Goal: Find contact information: Find contact information

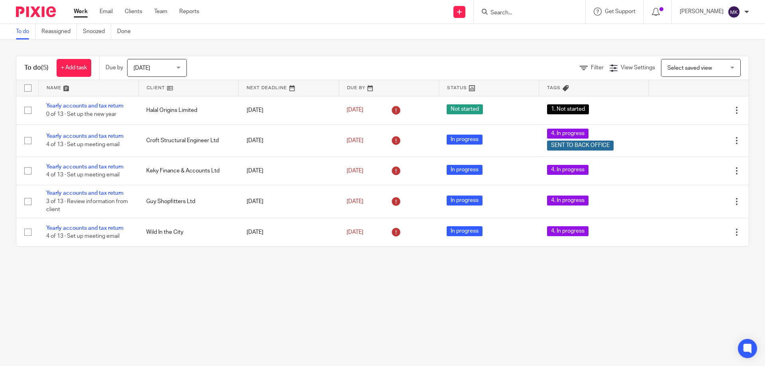
click at [510, 14] on input "Search" at bounding box center [525, 13] width 72 height 7
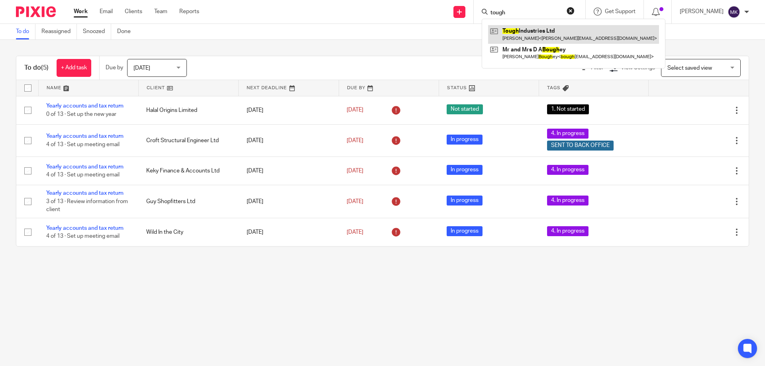
type input "tough"
click at [542, 35] on link at bounding box center [573, 34] width 171 height 18
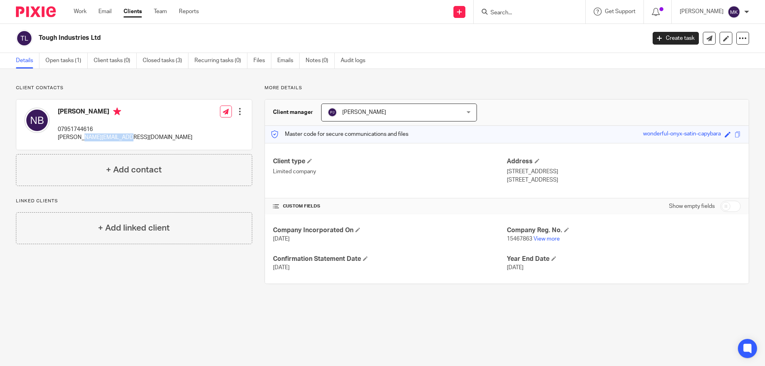
drag, startPoint x: 126, startPoint y: 137, endPoint x: 84, endPoint y: 143, distance: 41.8
click at [84, 143] on div "[PERSON_NAME] 07951744616 [PERSON_NAME][EMAIL_ADDRESS][DOMAIN_NAME] Edit contac…" at bounding box center [133, 125] width 235 height 50
click at [81, 129] on p "07951744616" at bounding box center [125, 129] width 135 height 8
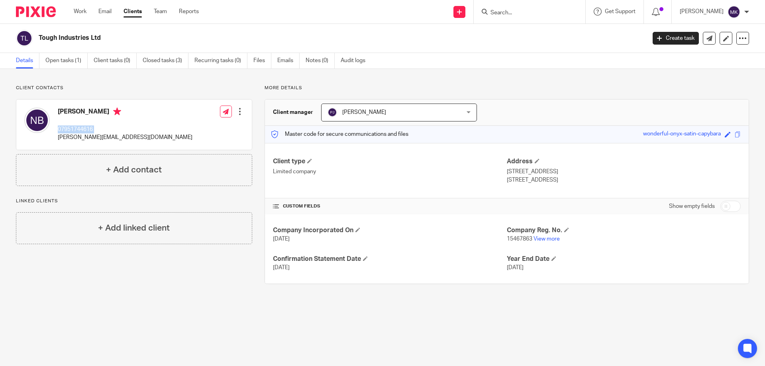
copy div "07951744616"
click at [112, 136] on p "[PERSON_NAME][EMAIL_ADDRESS][DOMAIN_NAME]" at bounding box center [125, 137] width 135 height 8
copy div "[PERSON_NAME][EMAIL_ADDRESS][DOMAIN_NAME]"
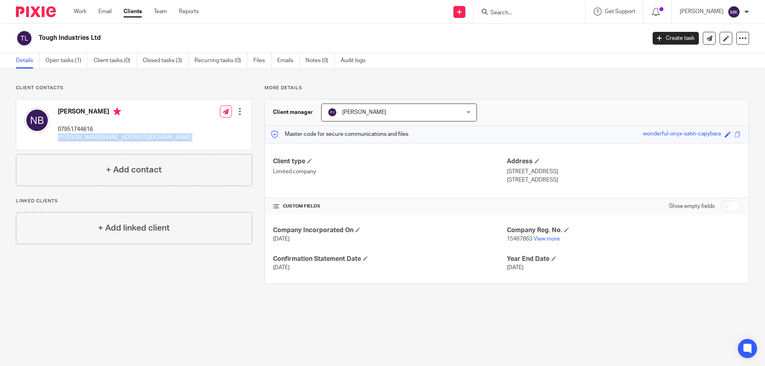
click at [156, 141] on div "[PERSON_NAME] 07951744616 [PERSON_NAME][EMAIL_ADDRESS][DOMAIN_NAME] Edit contac…" at bounding box center [133, 125] width 235 height 50
click at [58, 39] on h2 "Tough Industries Ltd" at bounding box center [279, 38] width 481 height 8
copy main "Tough Industries Ltd Create task Update from Companies House Export data Merge …"
